Goal: Information Seeking & Learning: Find specific page/section

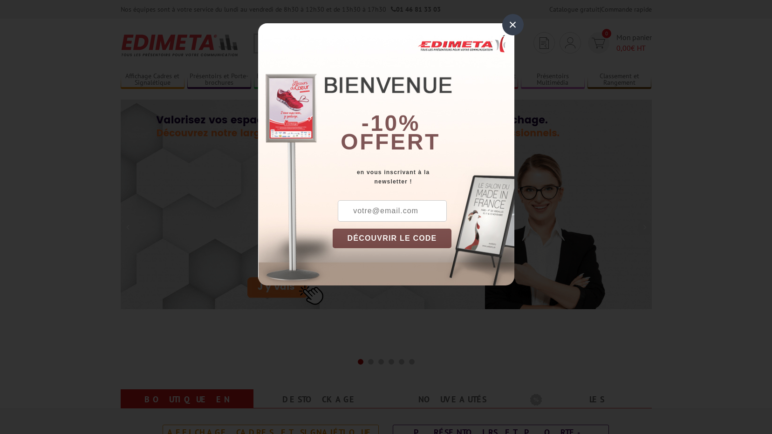
click at [511, 26] on div "×" at bounding box center [512, 24] width 21 height 21
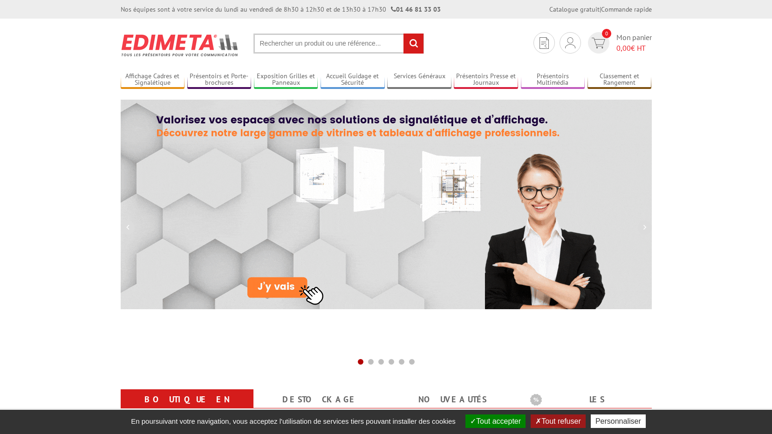
click at [331, 46] on input "text" at bounding box center [339, 44] width 171 height 20
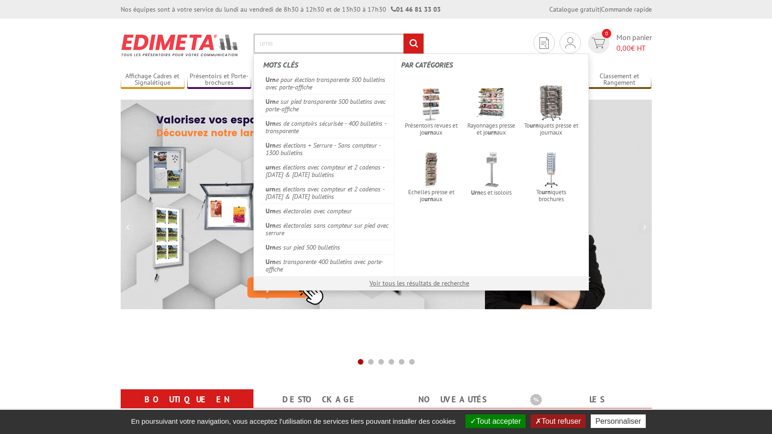
type input "urne"
click at [404, 34] on input "rechercher" at bounding box center [414, 44] width 20 height 20
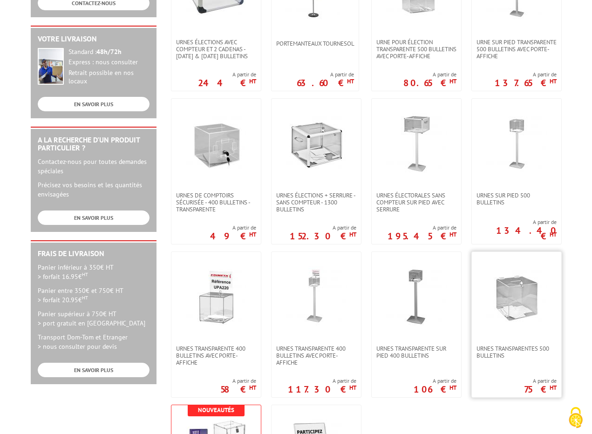
scroll to position [233, 0]
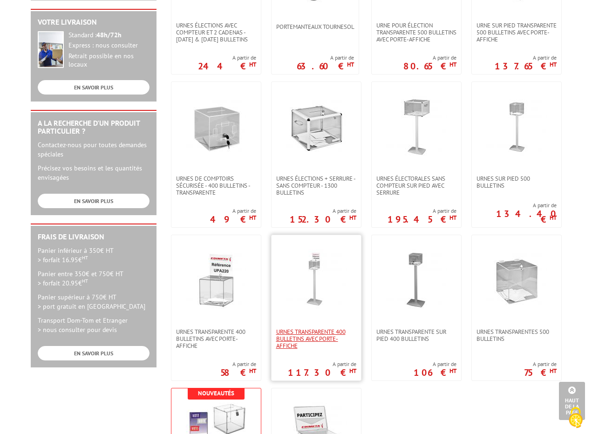
click at [306, 339] on span "Urnes transparente 400 bulletins avec porte-affiche" at bounding box center [316, 339] width 80 height 21
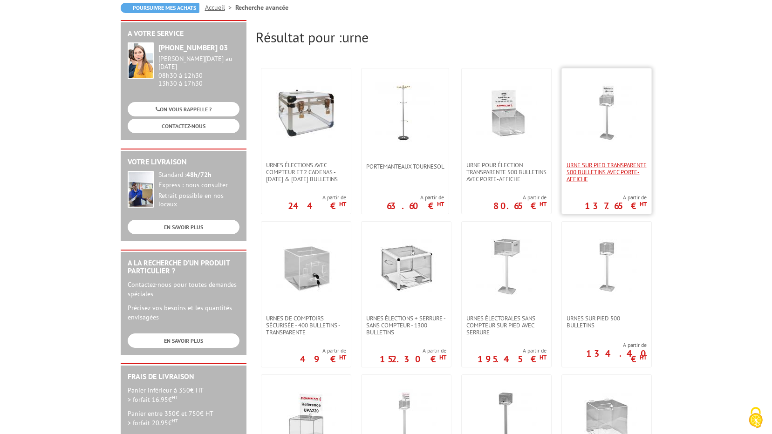
scroll to position [47, 0]
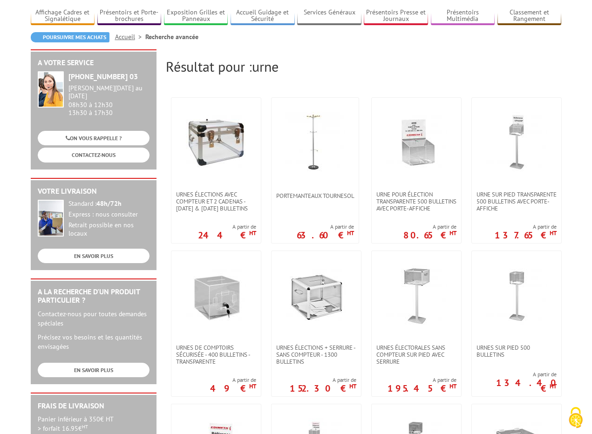
scroll to position [93, 0]
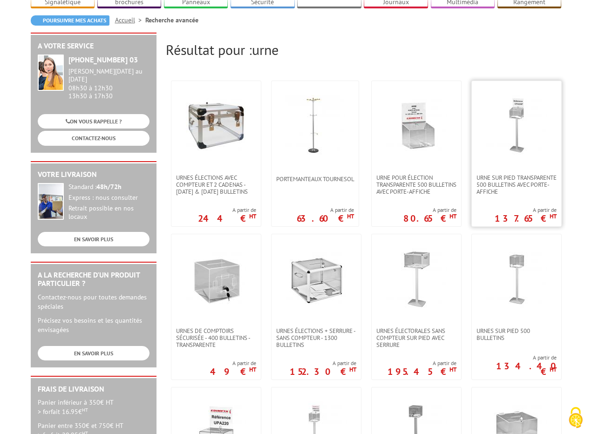
click at [517, 105] on img at bounding box center [517, 125] width 61 height 61
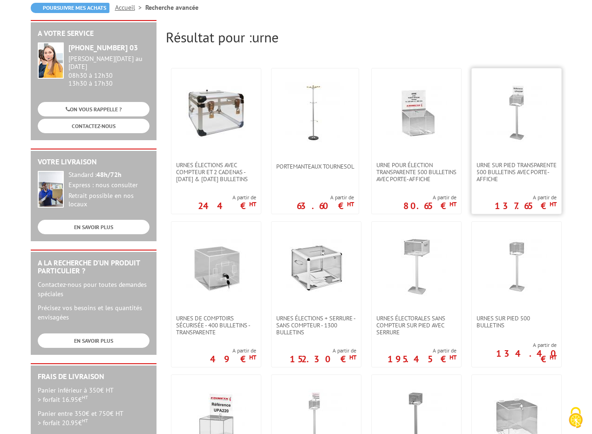
scroll to position [140, 0]
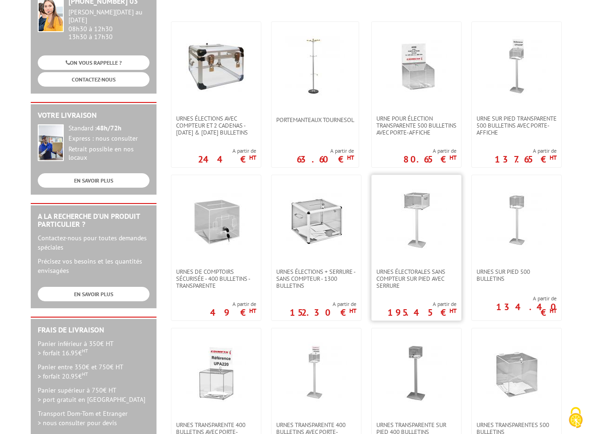
click at [417, 204] on img at bounding box center [416, 219] width 61 height 61
click at [499, 115] on span "Urne sur pied transparente 500 bulletins avec porte-affiche" at bounding box center [517, 125] width 80 height 21
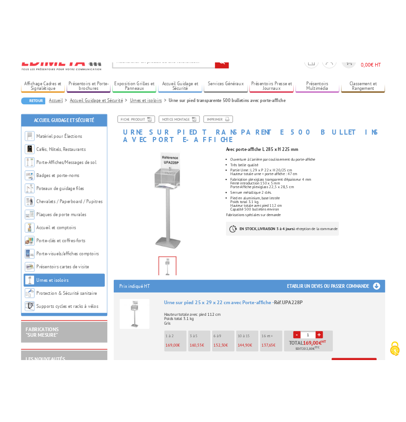
scroll to position [186, 0]
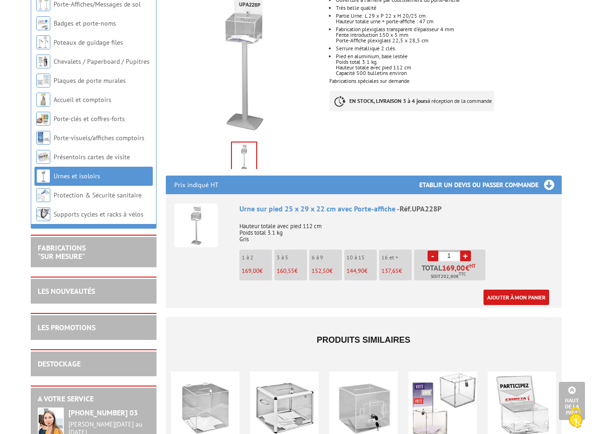
click at [547, 176] on h3 "Etablir un devis ou passer commande" at bounding box center [490, 185] width 143 height 19
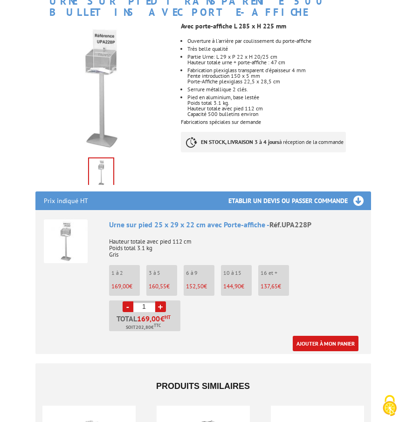
scroll to position [140, 0]
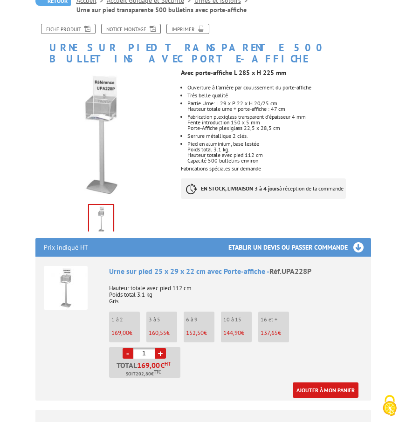
drag, startPoint x: 181, startPoint y: 60, endPoint x: 304, endPoint y: 151, distance: 153.9
click at [304, 151] on div "Avec porte-affiche L 285 x H 225 mm Ouverture à l'arrière par coulissement du p…" at bounding box center [276, 136] width 204 height 144
drag, startPoint x: 304, startPoint y: 151, endPoint x: 232, endPoint y: 119, distance: 79.5
copy div "Avec porte-affiche L 285 x H 225 mm Ouverture à l'arrière par coulissement du p…"
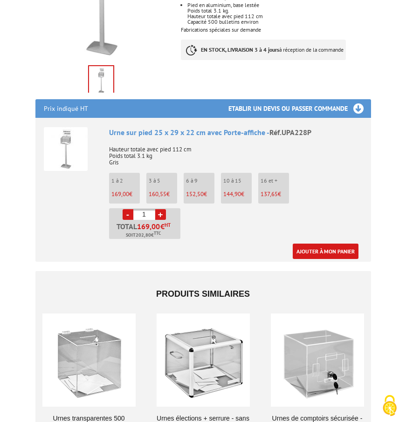
scroll to position [280, 0]
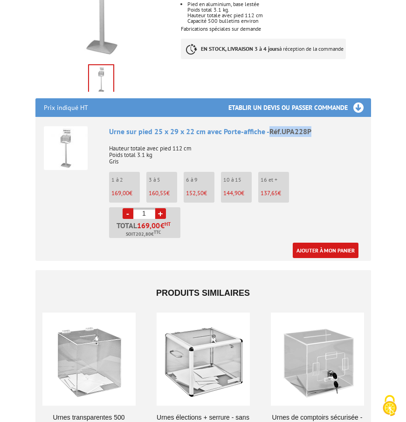
drag, startPoint x: 269, startPoint y: 117, endPoint x: 315, endPoint y: 116, distance: 45.7
click at [315, 126] on div "Urne sur pied 25 x 29 x 22 cm avec Porte-affiche - Réf.UPA228P" at bounding box center [236, 131] width 254 height 11
drag, startPoint x: 315, startPoint y: 116, endPoint x: 305, endPoint y: 121, distance: 10.8
copy span "Réf.UPA228P"
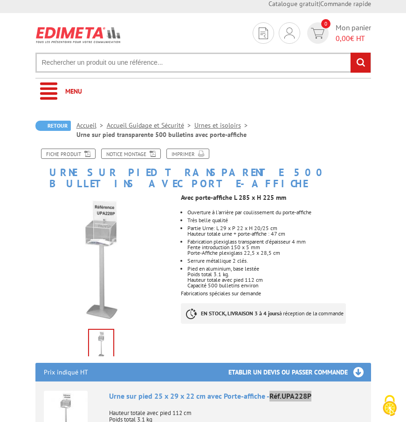
scroll to position [0, 0]
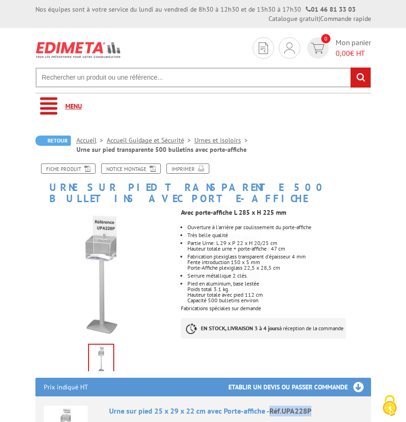
click at [46, 102] on link "Menu" at bounding box center [203, 107] width 336 height 26
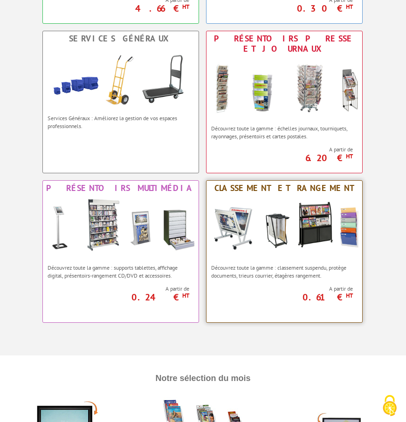
scroll to position [652, 0]
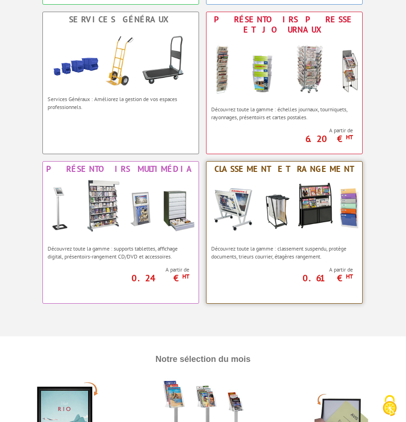
click at [268, 199] on img at bounding box center [284, 209] width 156 height 64
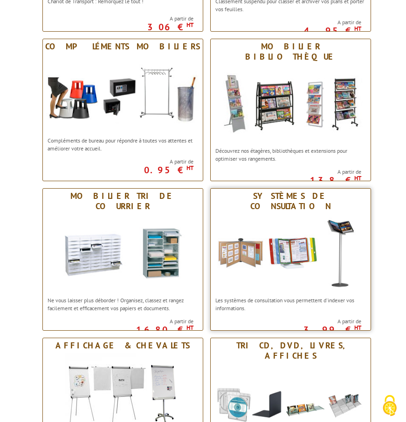
scroll to position [93, 0]
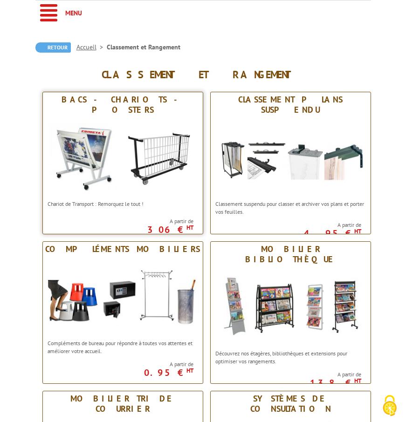
click at [146, 157] on img at bounding box center [123, 156] width 160 height 78
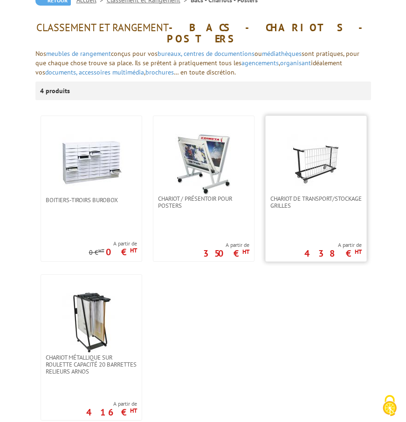
scroll to position [140, 0]
click at [298, 152] on img at bounding box center [315, 162] width 65 height 65
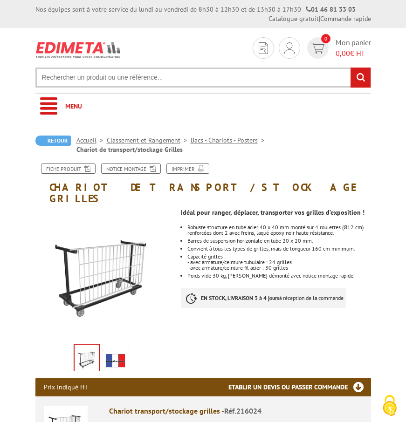
click at [62, 42] on img at bounding box center [78, 49] width 86 height 25
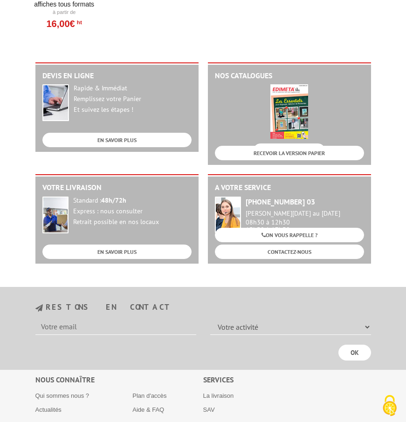
scroll to position [1545, 0]
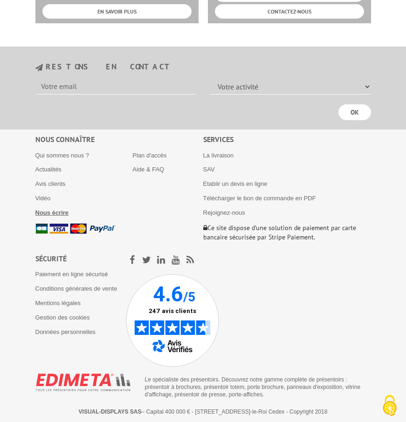
click at [46, 213] on b "Nous écrire" at bounding box center [52, 212] width 34 height 7
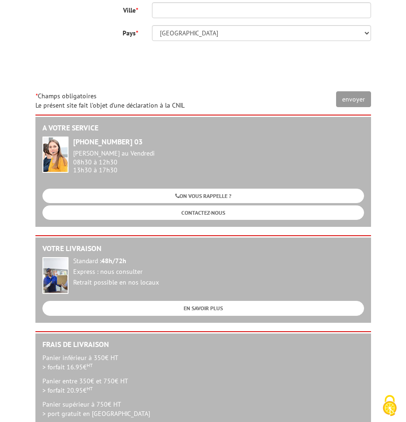
scroll to position [618, 0]
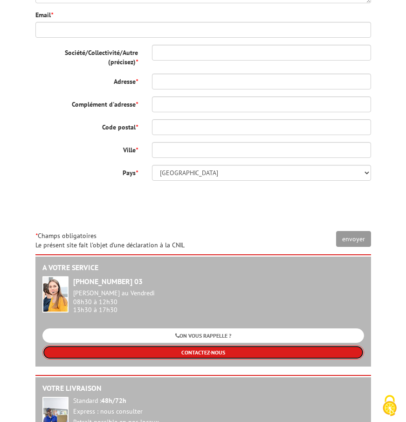
click at [222, 345] on link "CONTACTEZ-NOUS" at bounding box center [203, 352] width 322 height 14
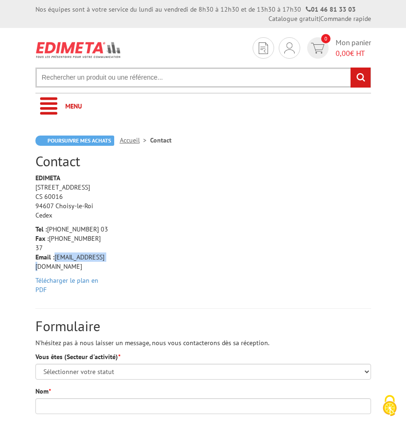
drag, startPoint x: 54, startPoint y: 247, endPoint x: 101, endPoint y: 248, distance: 47.6
click at [101, 248] on p "Tel : +33 (0)1 46 81 33 03 Fax : +33 (0)1 45 73 24 37 Email : info@edimeta.fr" at bounding box center [72, 248] width 74 height 47
copy p "info@edimeta.fr"
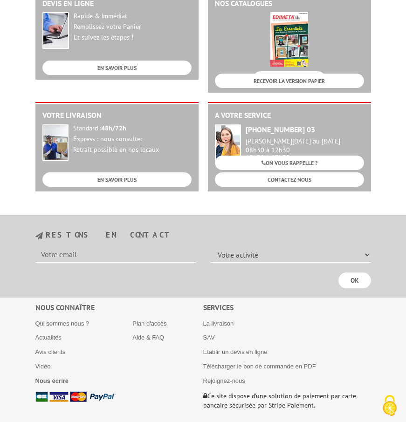
scroll to position [1545, 0]
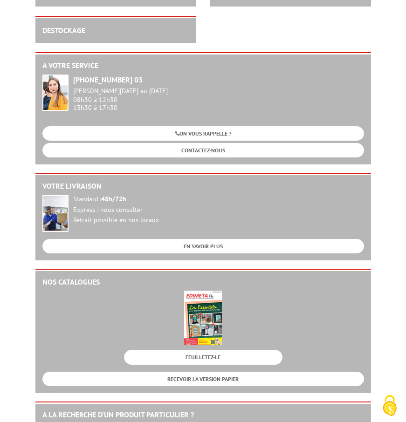
scroll to position [1277, 0]
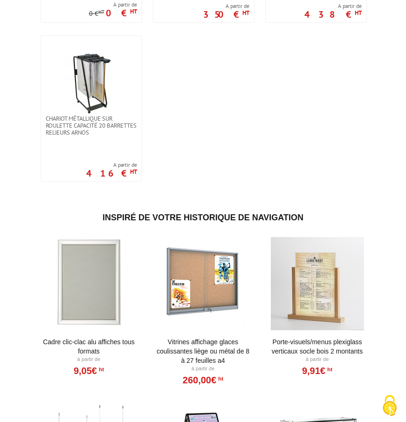
scroll to position [232, 0]
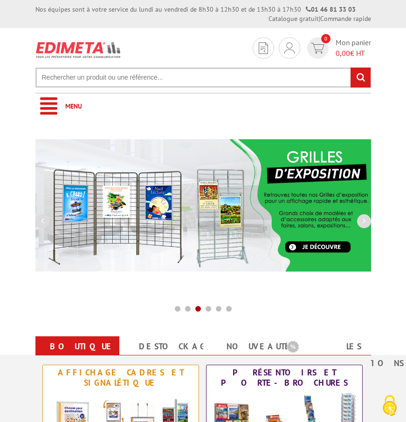
click at [152, 75] on input "text" at bounding box center [203, 78] width 336 height 20
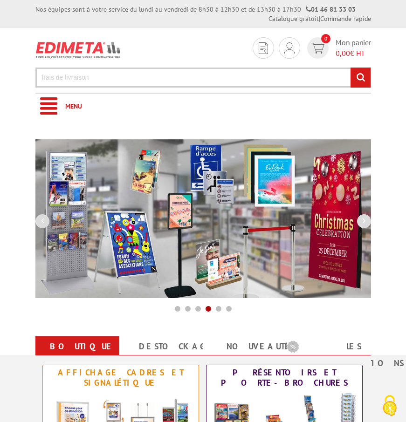
type input "frais de livraison"
click at [350, 68] on input "rechercher" at bounding box center [360, 78] width 20 height 20
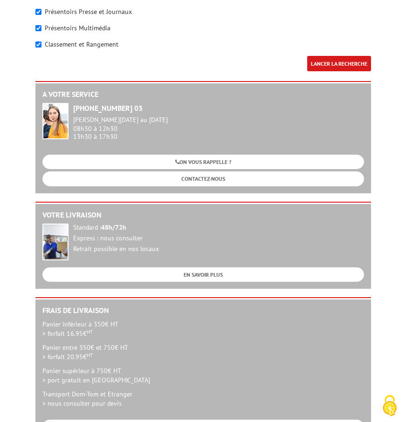
scroll to position [606, 0]
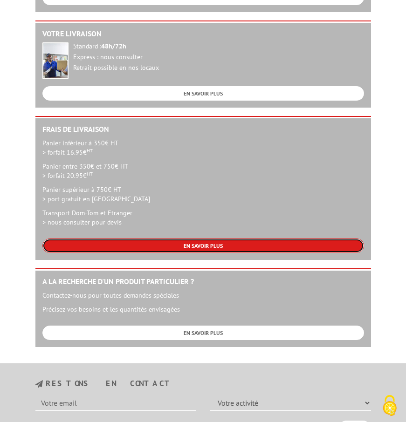
click at [237, 249] on link "EN SAVOIR PLUS" at bounding box center [203, 246] width 322 height 14
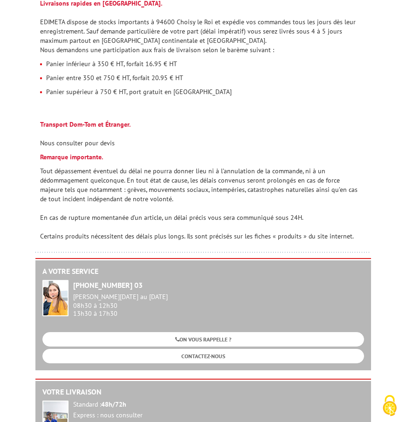
scroll to position [233, 0]
